Goal: Task Accomplishment & Management: Manage account settings

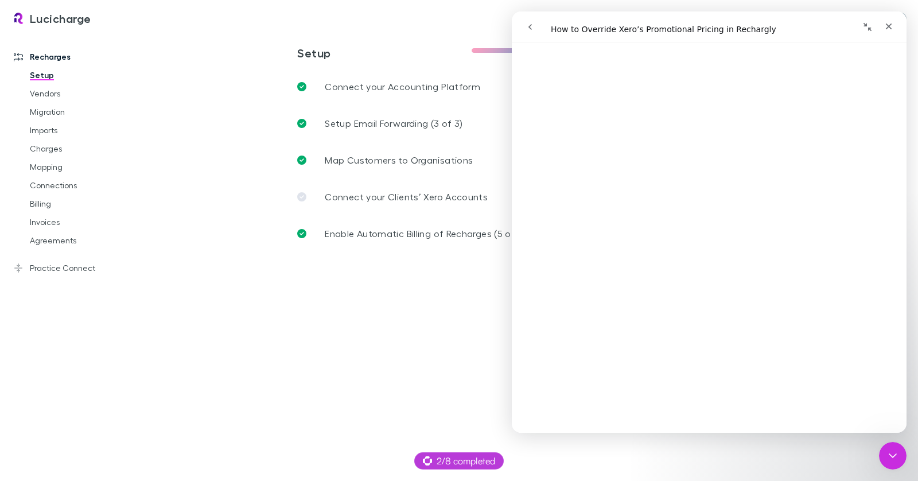
scroll to position [153, 0]
click at [889, 454] on icon "Close Intercom Messenger" at bounding box center [891, 453] width 8 height 5
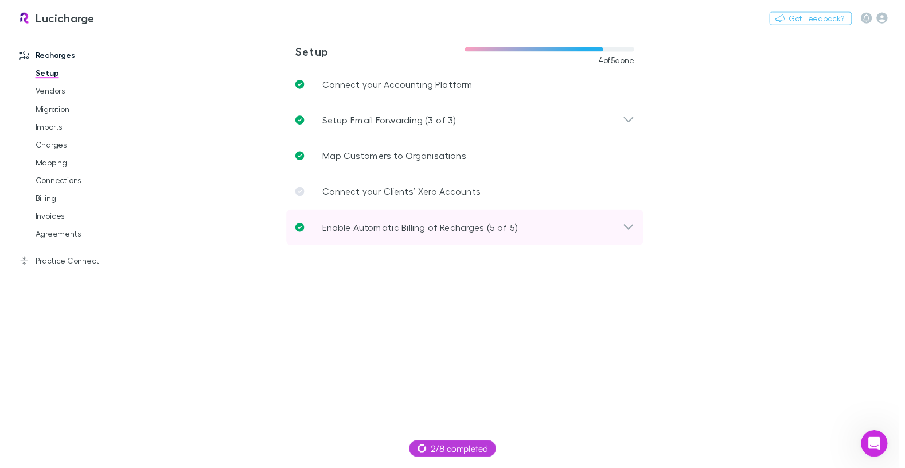
scroll to position [0, 0]
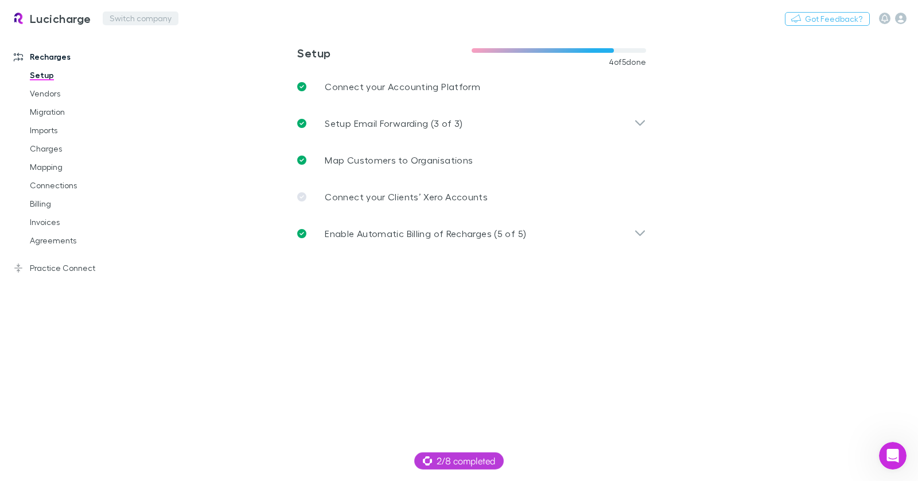
click at [131, 18] on button "Switch company" at bounding box center [141, 18] width 76 height 14
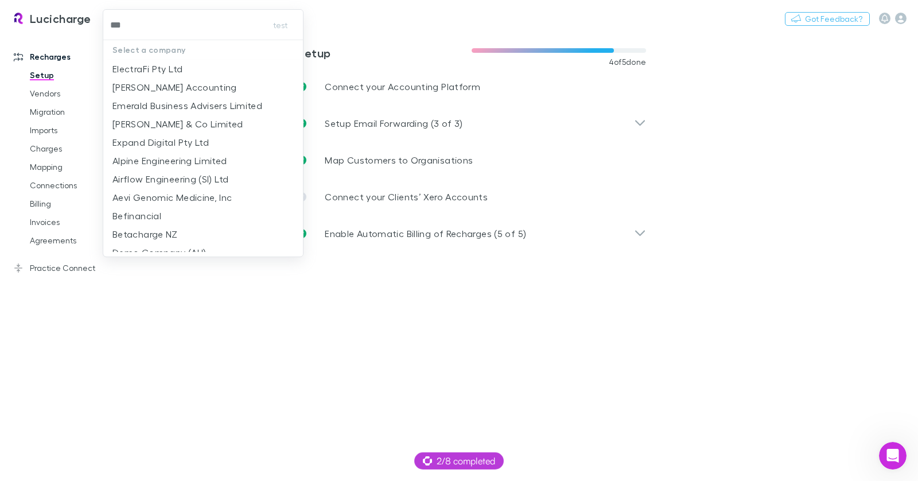
type input "****"
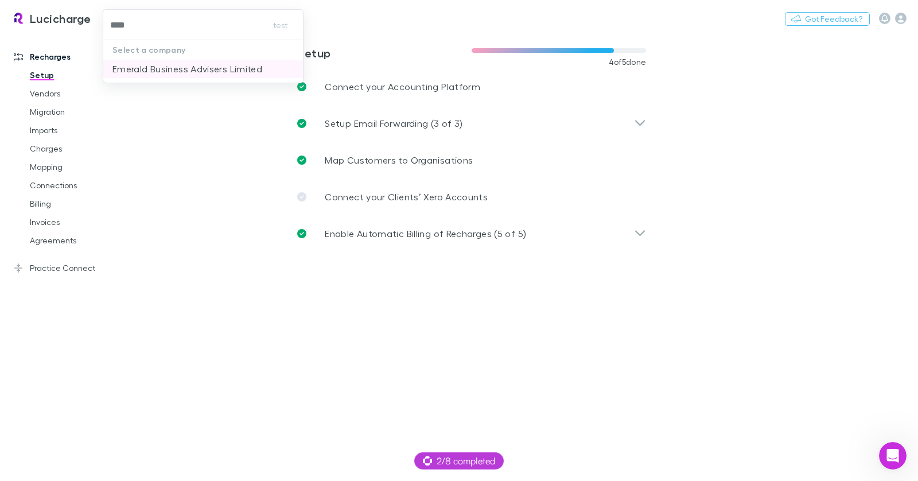
click at [235, 65] on p "Emerald Business Advisers Limited" at bounding box center [187, 69] width 150 height 14
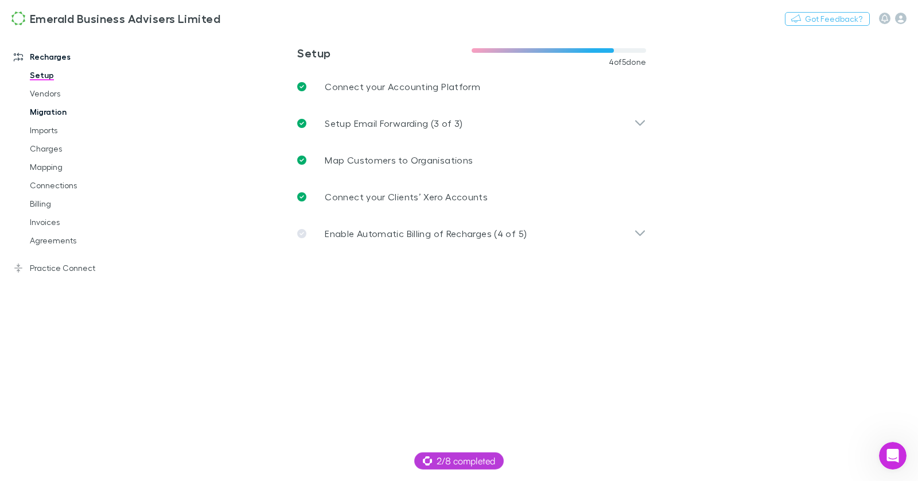
drag, startPoint x: 56, startPoint y: 147, endPoint x: 92, endPoint y: 115, distance: 47.9
click at [57, 146] on link "Charges" at bounding box center [80, 148] width 124 height 18
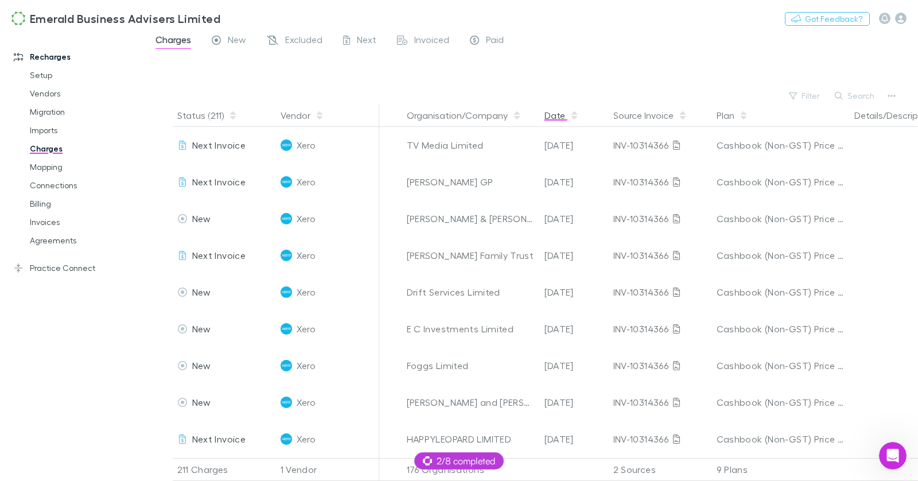
click at [566, 110] on button "Date" at bounding box center [561, 115] width 34 height 23
click at [558, 118] on button "Date" at bounding box center [561, 115] width 34 height 23
click at [561, 114] on button "Date" at bounding box center [561, 115] width 34 height 23
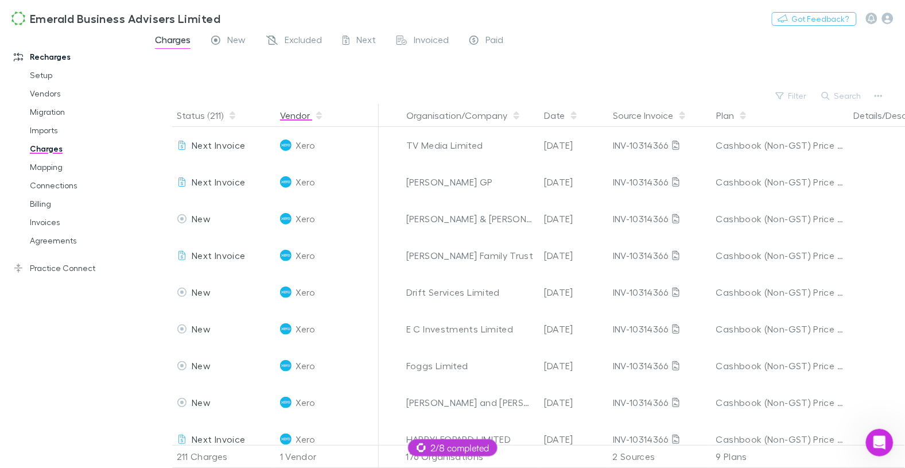
scroll to position [1, 0]
click at [240, 39] on span "New" at bounding box center [236, 41] width 18 height 15
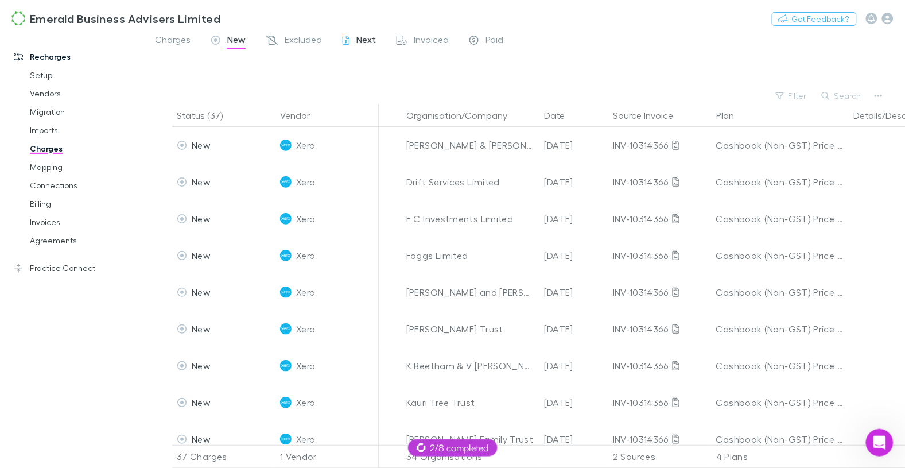
click at [357, 41] on span "Next" at bounding box center [366, 41] width 20 height 15
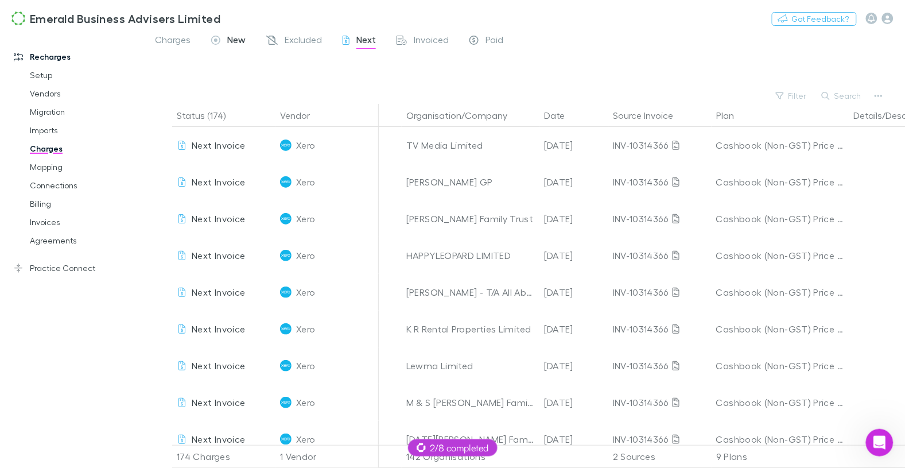
click at [239, 42] on span "New" at bounding box center [236, 41] width 18 height 15
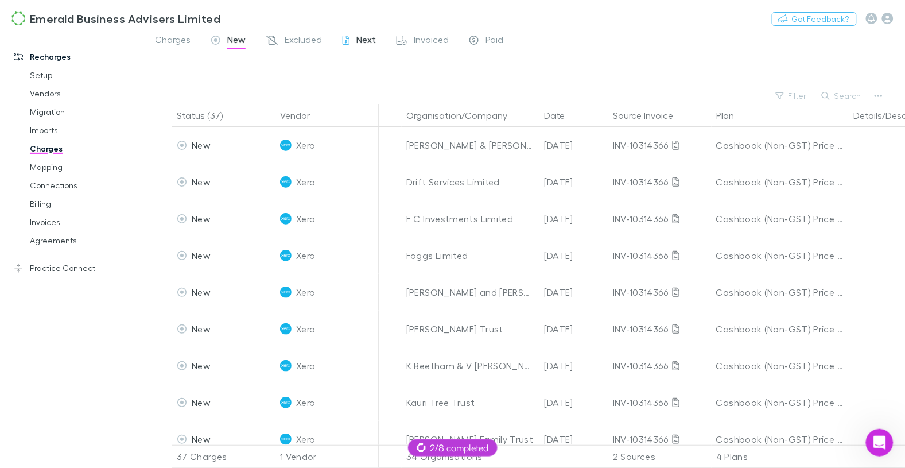
click at [348, 40] on icon at bounding box center [345, 42] width 7 height 12
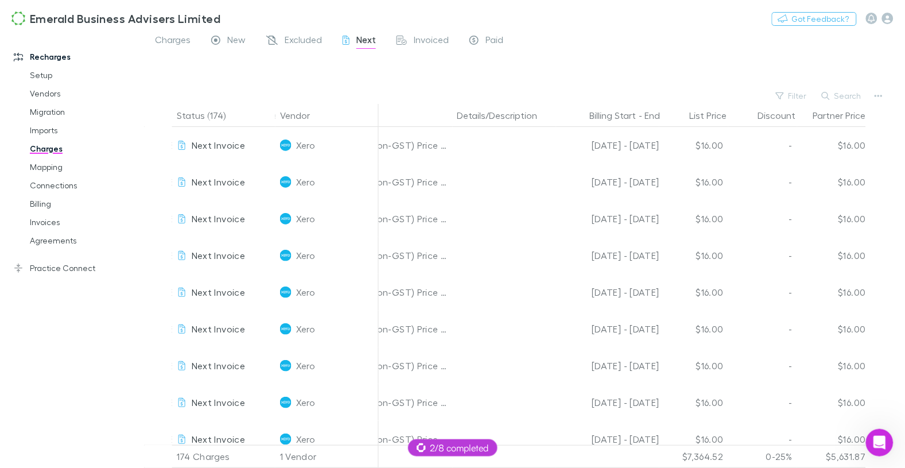
scroll to position [0, 404]
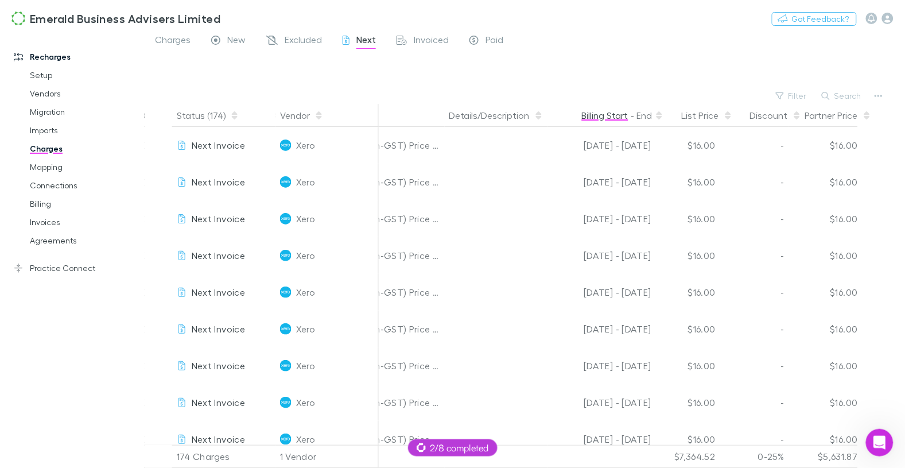
click at [619, 115] on button "Billing Start" at bounding box center [605, 115] width 46 height 23
click at [618, 115] on button "Billing Start" at bounding box center [605, 115] width 46 height 23
click at [617, 115] on button "Billing Start" at bounding box center [605, 115] width 46 height 23
click at [616, 116] on button "Billing Start" at bounding box center [605, 115] width 46 height 23
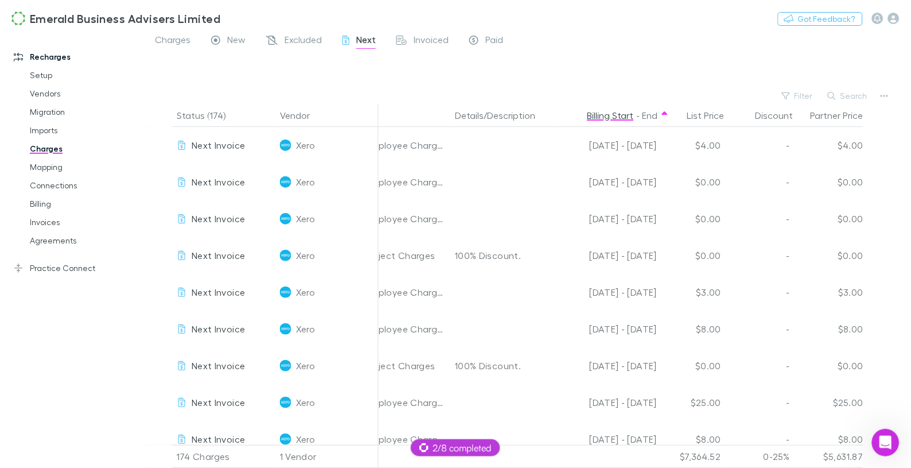
scroll to position [0, 398]
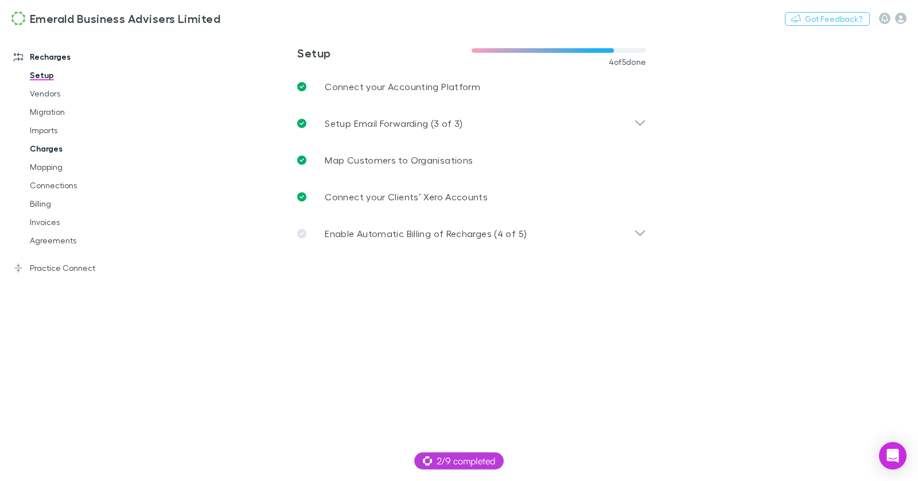
click at [53, 149] on link "Charges" at bounding box center [80, 148] width 124 height 18
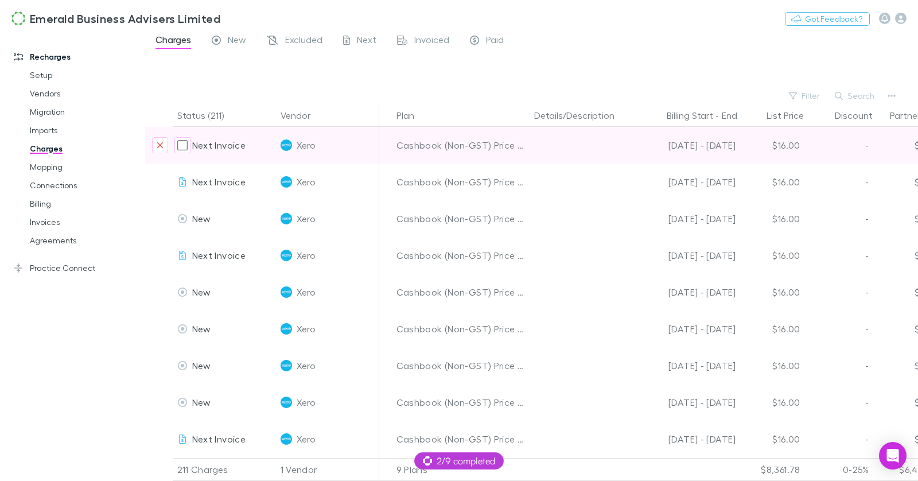
scroll to position [0, 339]
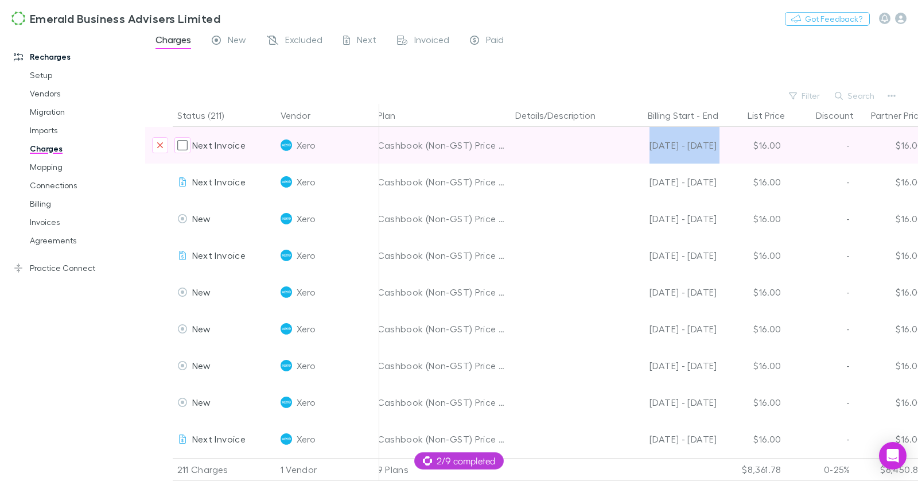
drag, startPoint x: 718, startPoint y: 148, endPoint x: 640, endPoint y: 149, distance: 78.0
click at [640, 149] on div "Next Invoice Xero TV Media Limited 07 Sep 2025 INV-10314366 Cashbook (Non-GST) …" at bounding box center [367, 145] width 1122 height 37
copy div "[DATE] - [DATE]"
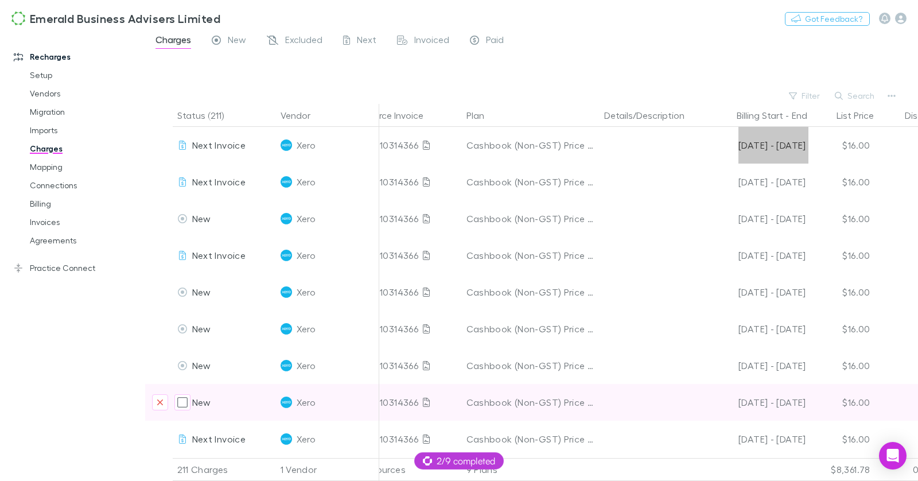
scroll to position [0, 256]
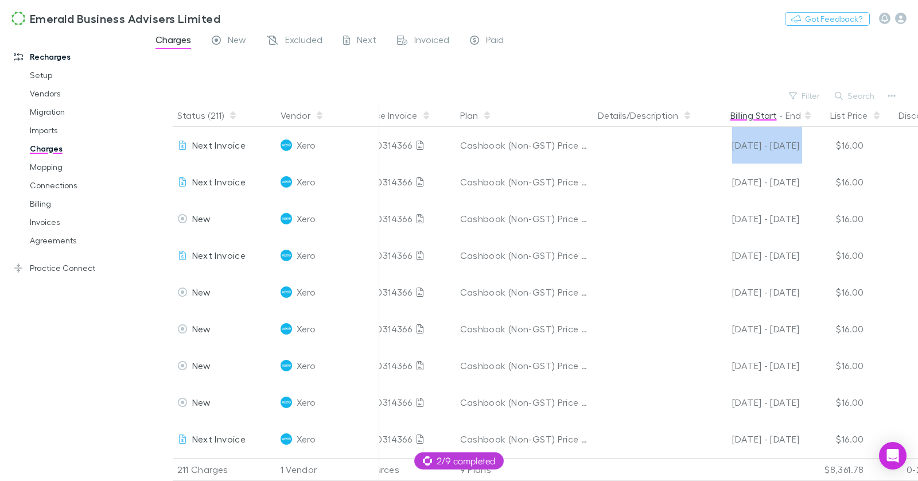
click at [741, 116] on button "Billing Start" at bounding box center [753, 115] width 46 height 23
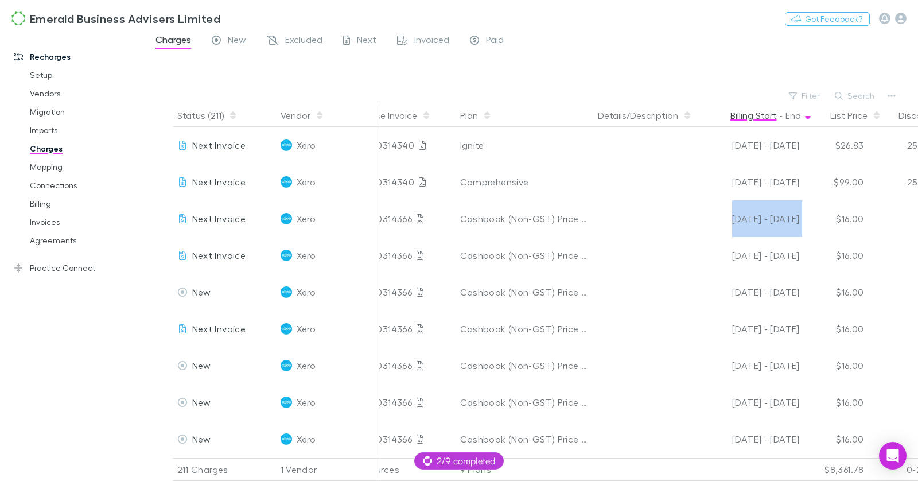
click at [747, 117] on button "Billing Start" at bounding box center [753, 115] width 46 height 23
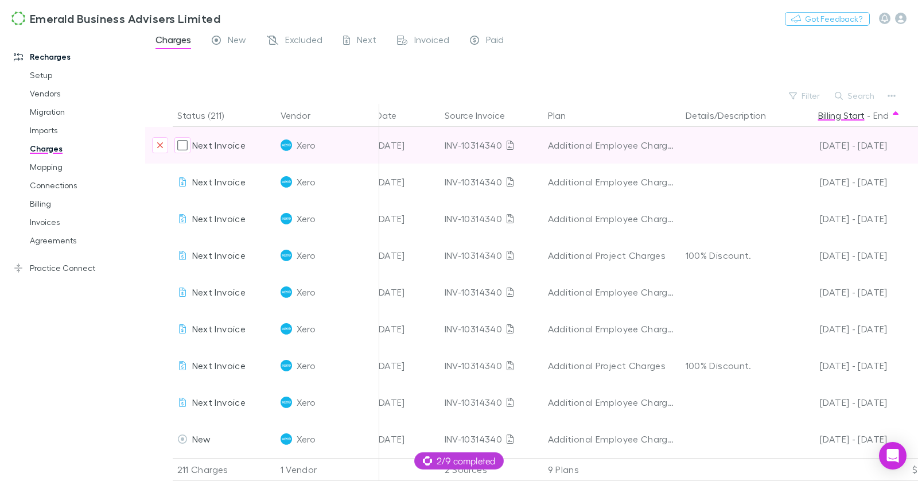
scroll to position [0, 170]
click at [459, 146] on div "INV-10314340" at bounding box center [490, 145] width 94 height 37
copy div "INV-10314340"
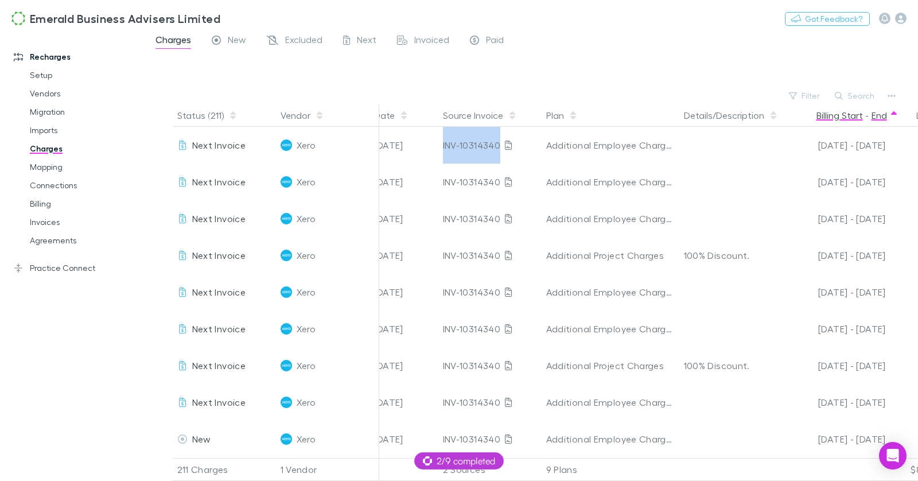
drag, startPoint x: 870, startPoint y: 110, endPoint x: 880, endPoint y: 111, distance: 9.8
click at [871, 110] on button "End" at bounding box center [878, 115] width 15 height 23
